Goal: Find specific page/section: Find specific page/section

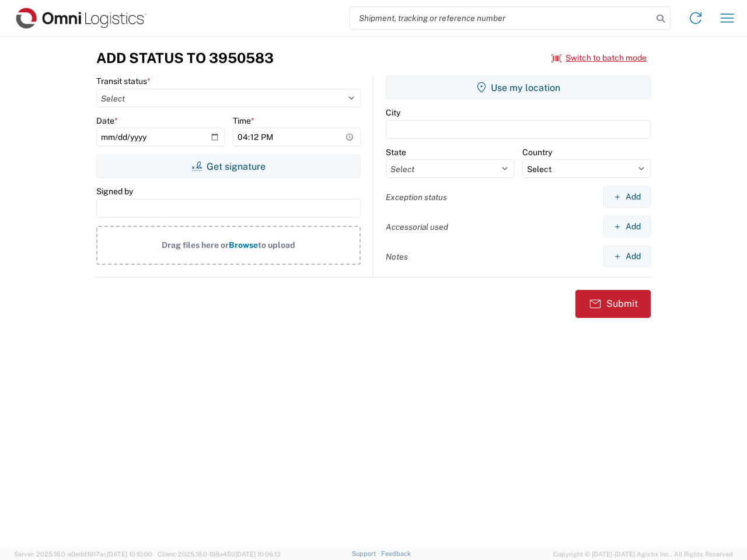
click at [501, 18] on input "search" at bounding box center [501, 18] width 302 height 22
click at [661, 19] on icon at bounding box center [661, 19] width 16 height 16
click at [696, 18] on icon at bounding box center [695, 18] width 19 height 19
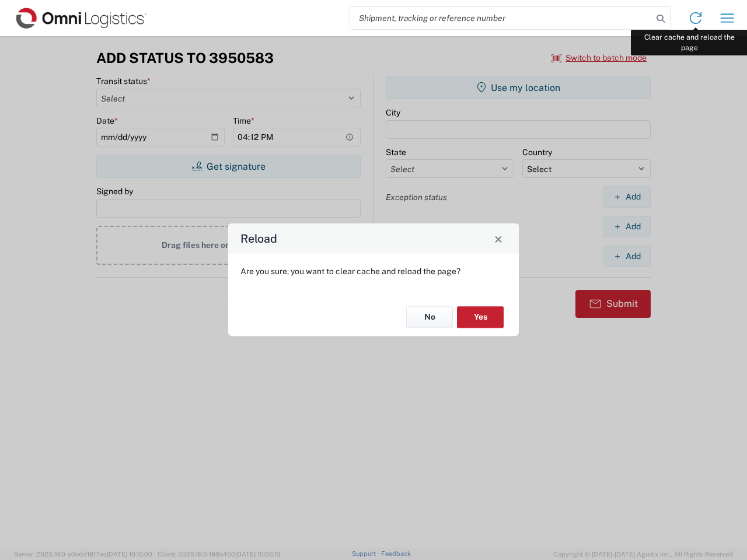
click at [727, 18] on div "Reload Are you sure, you want to clear cache and reload the page? No Yes" at bounding box center [373, 280] width 747 height 560
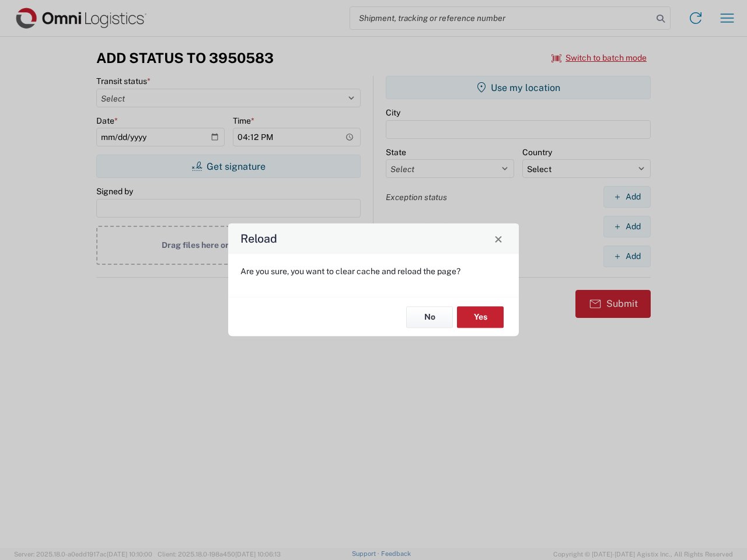
click at [600, 58] on div "Reload Are you sure, you want to clear cache and reload the page? No Yes" at bounding box center [373, 280] width 747 height 560
click at [228, 166] on div "Reload Are you sure, you want to clear cache and reload the page? No Yes" at bounding box center [373, 280] width 747 height 560
click at [518, 88] on div "Reload Are you sure, you want to clear cache and reload the page? No Yes" at bounding box center [373, 280] width 747 height 560
click at [627, 197] on div "Reload Are you sure, you want to clear cache and reload the page? No Yes" at bounding box center [373, 280] width 747 height 560
click at [627, 226] on div "Reload Are you sure, you want to clear cache and reload the page? No Yes" at bounding box center [373, 280] width 747 height 560
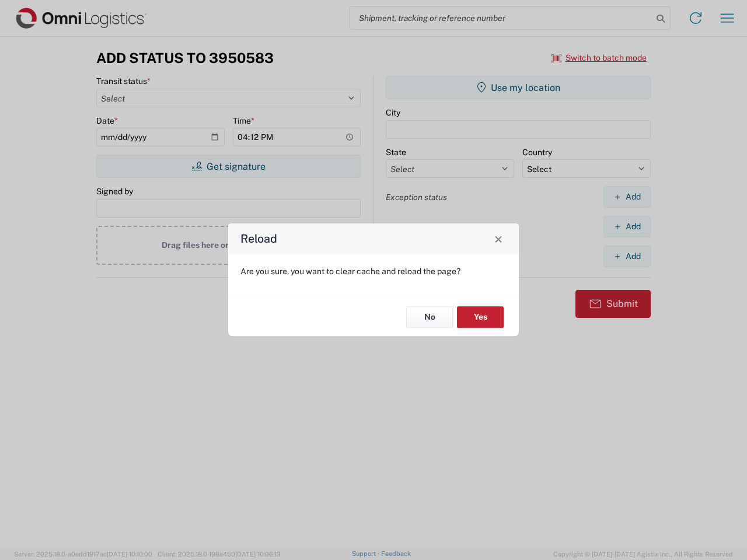
click at [627, 256] on div "Reload Are you sure, you want to clear cache and reload the page? No Yes" at bounding box center [373, 280] width 747 height 560
